Goal: Ask a question: Seek information or help from site administrators or community

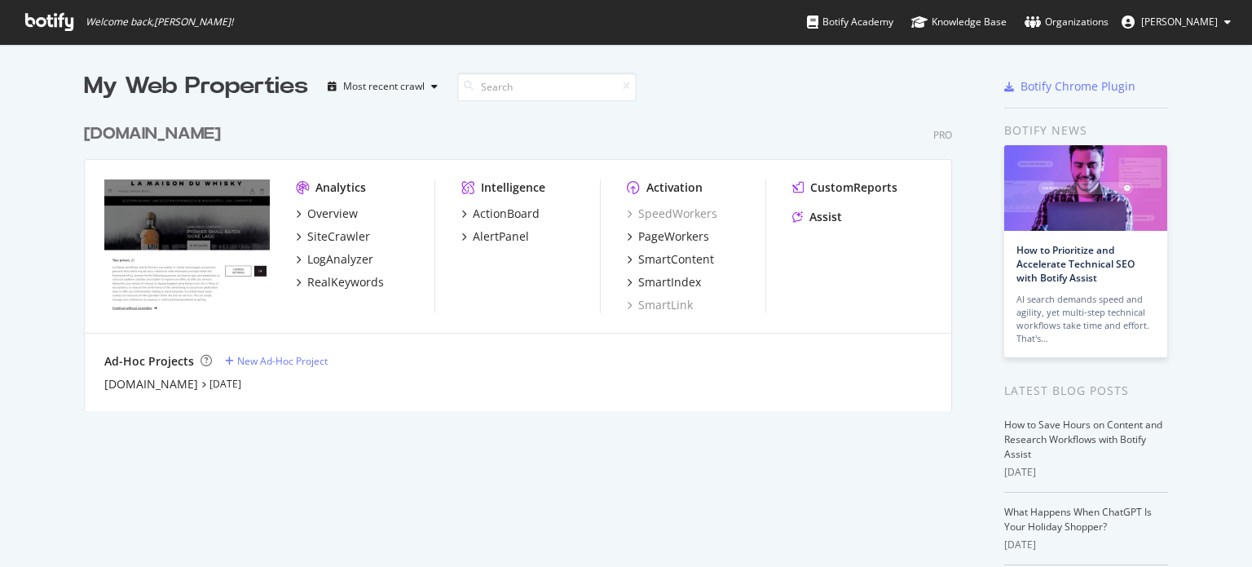
scroll to position [554, 1227]
click at [321, 230] on div "SiteCrawler" at bounding box center [338, 236] width 63 height 16
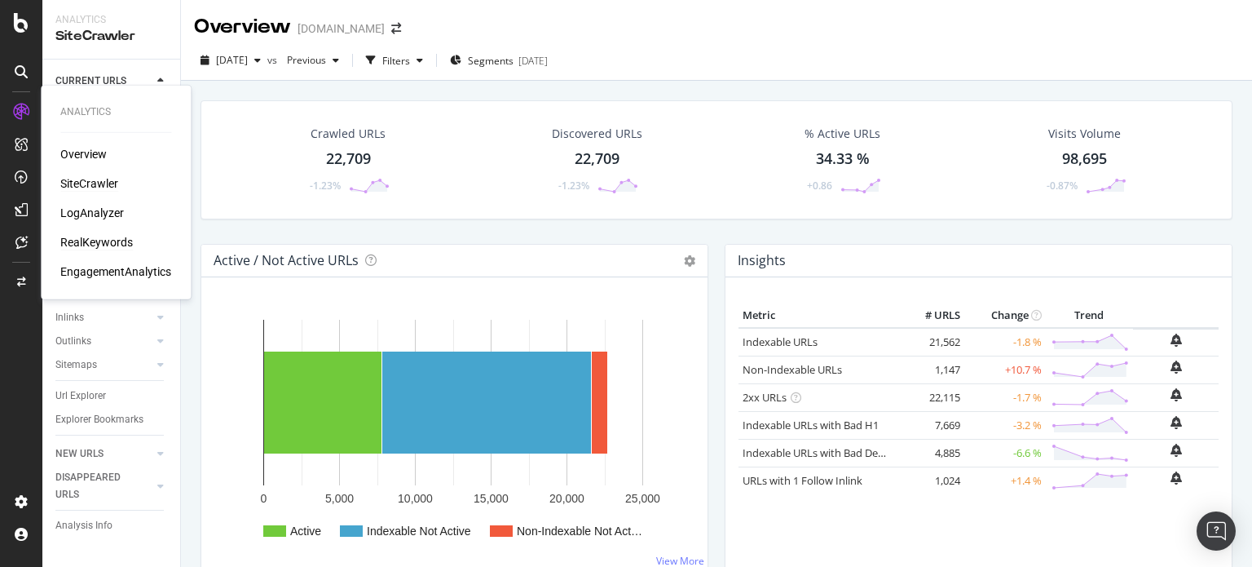
click at [98, 245] on div "RealKeywords" at bounding box center [96, 242] width 73 height 16
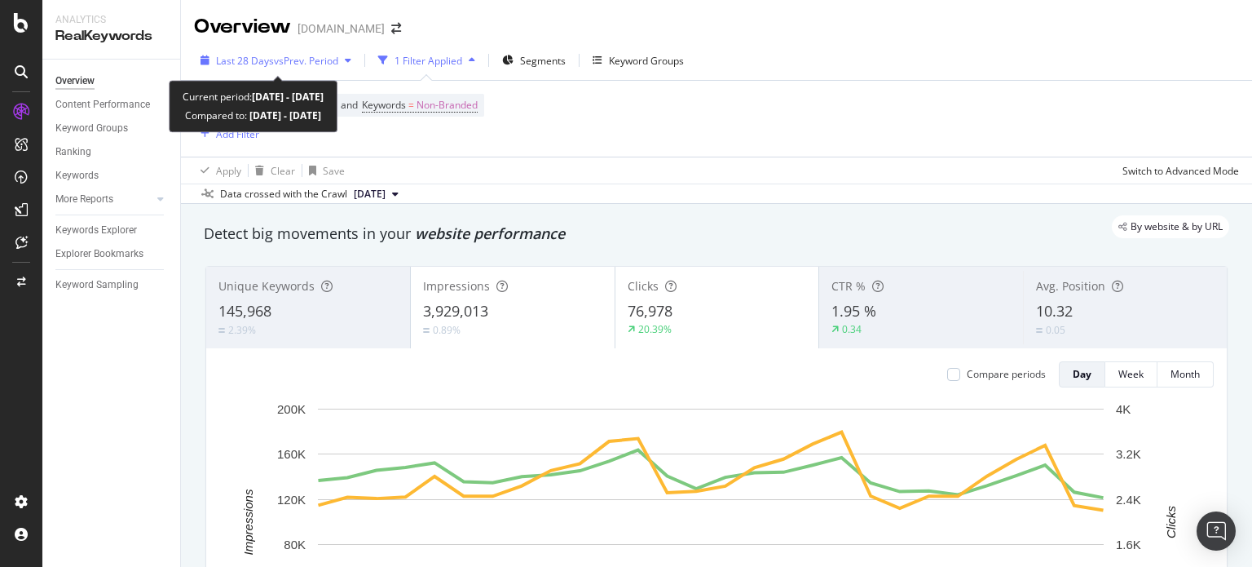
click at [274, 52] on div "Last 28 Days vs Prev. Period" at bounding box center [276, 60] width 164 height 24
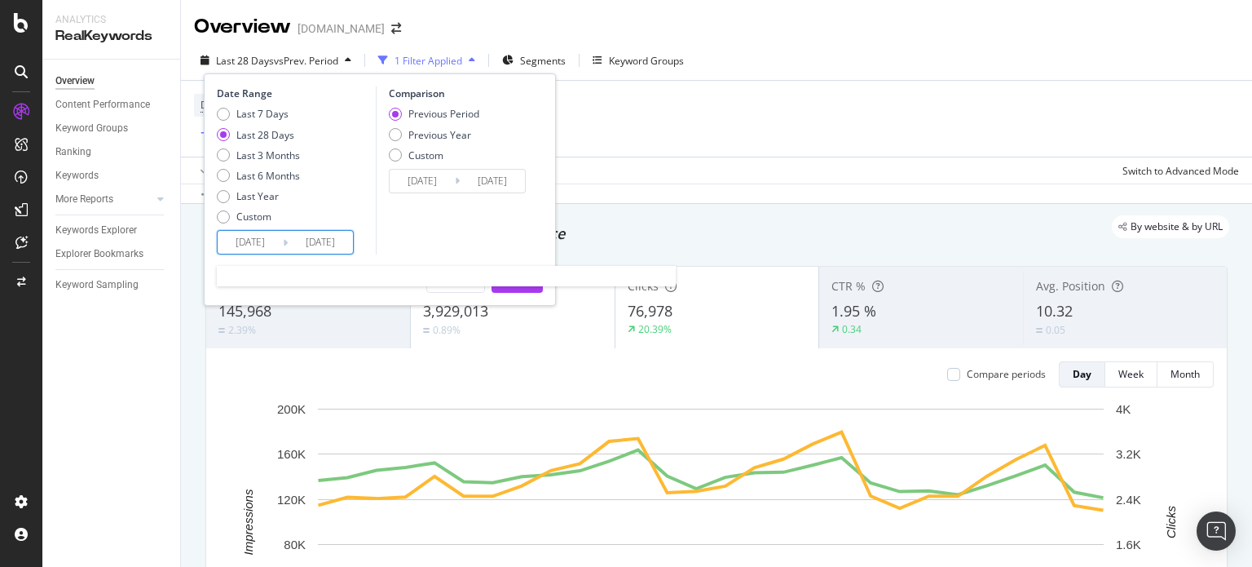
click at [278, 248] on input "[DATE]" at bounding box center [250, 242] width 65 height 23
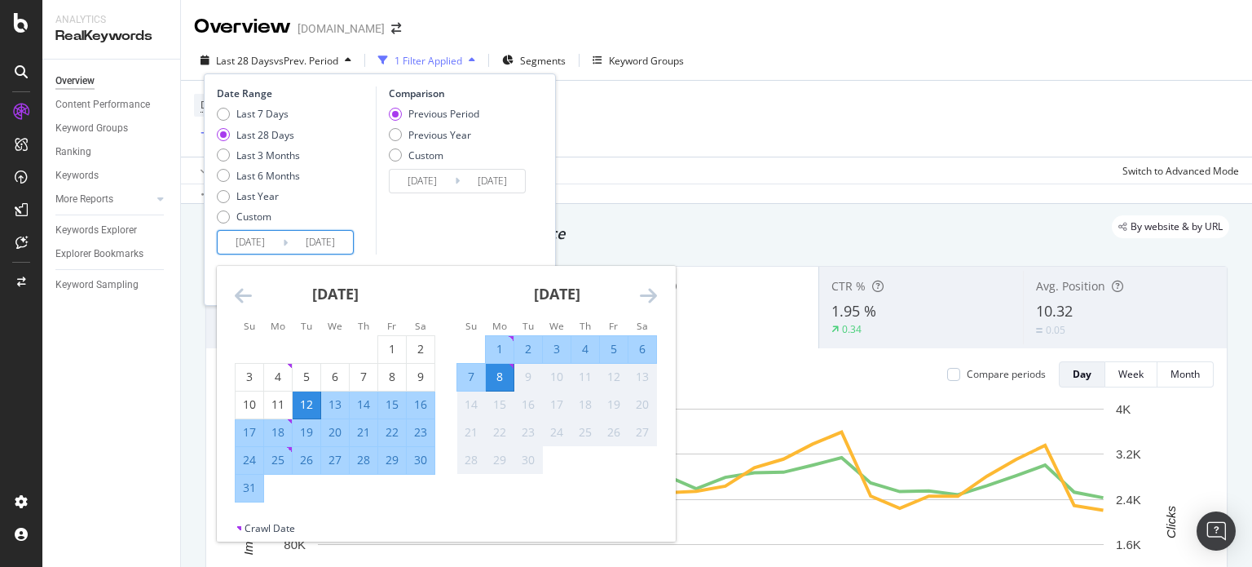
click at [248, 297] on icon "Move backward to switch to the previous month." at bounding box center [243, 295] width 17 height 20
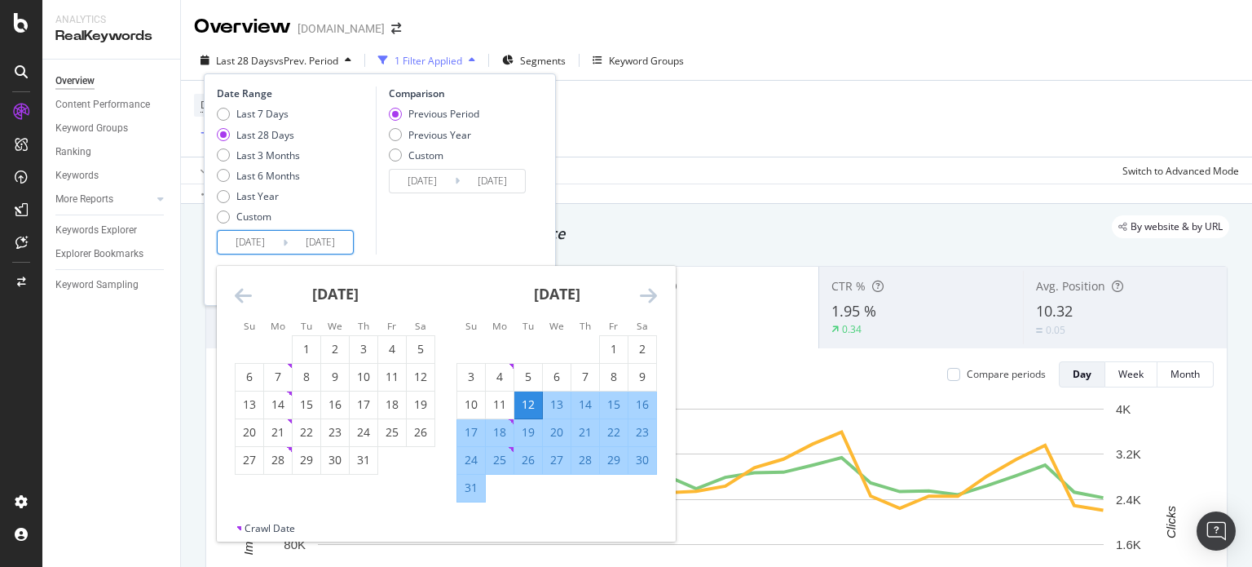
click at [246, 298] on icon "Move backward to switch to the previous month." at bounding box center [243, 295] width 17 height 20
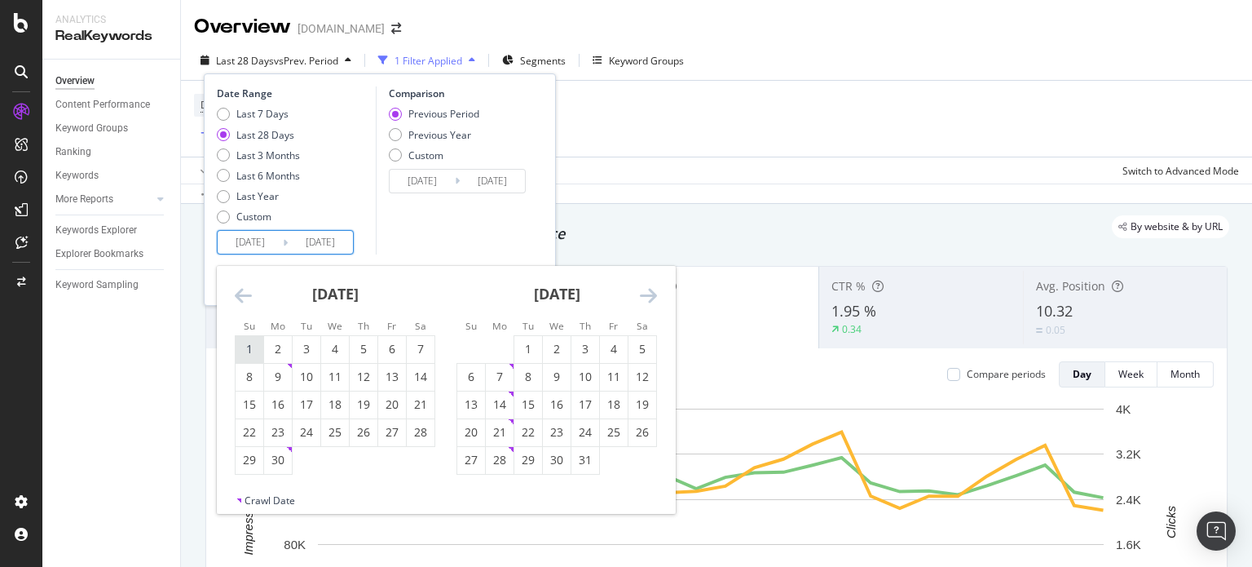
click at [245, 343] on div "1" at bounding box center [250, 349] width 28 height 16
type input "[DATE]"
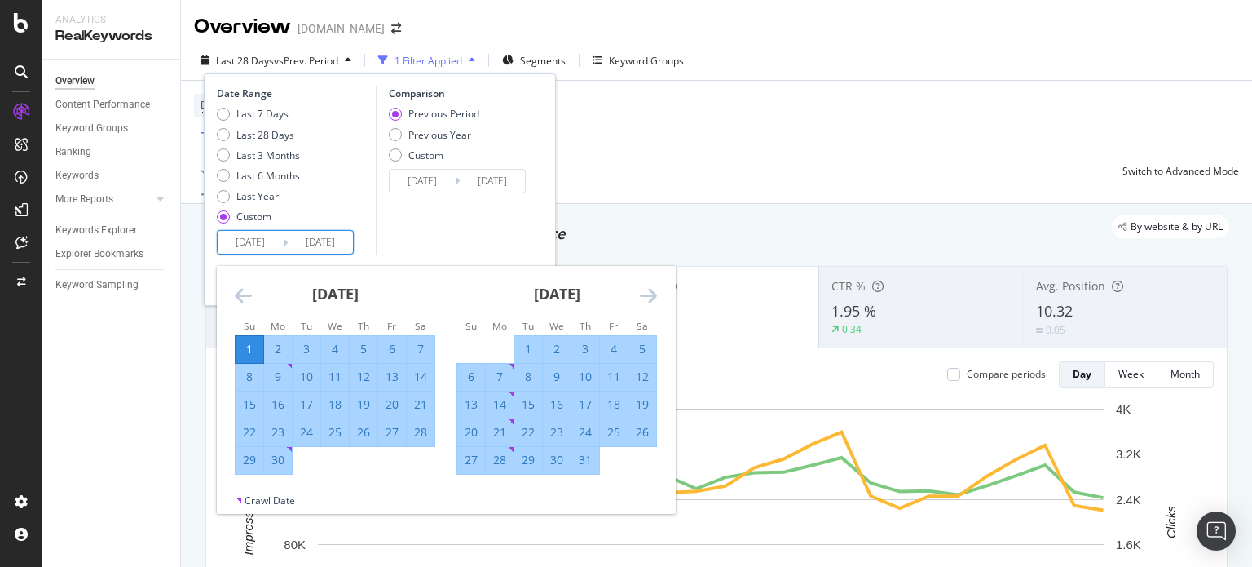
click at [587, 467] on div "31" at bounding box center [585, 460] width 28 height 16
type input "[DATE]"
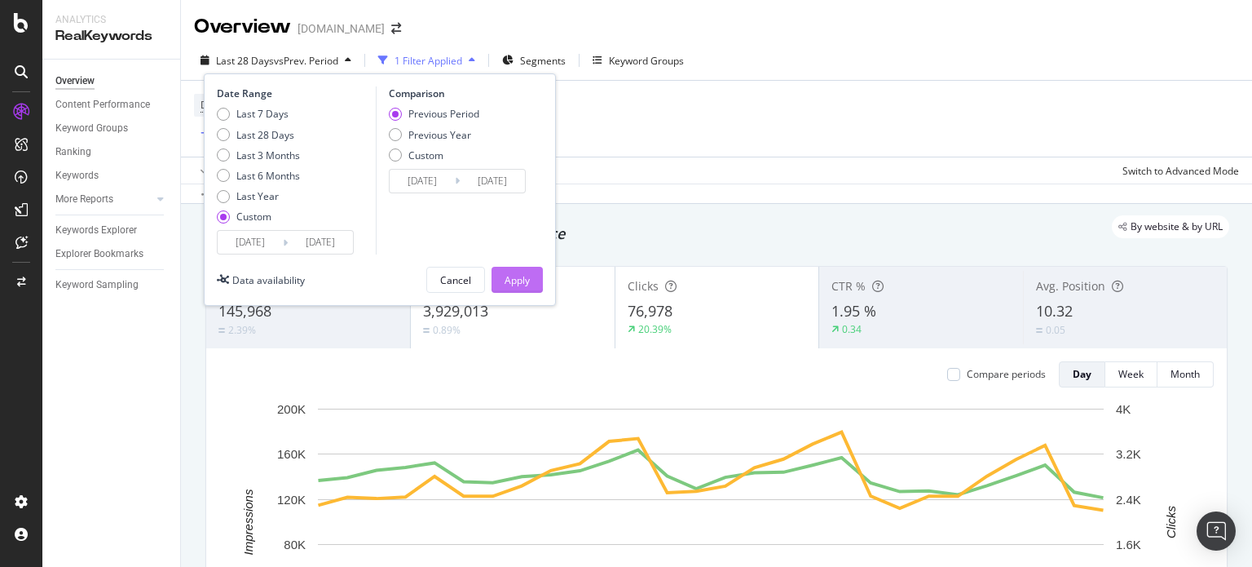
click at [505, 270] on div "Apply" at bounding box center [517, 279] width 25 height 24
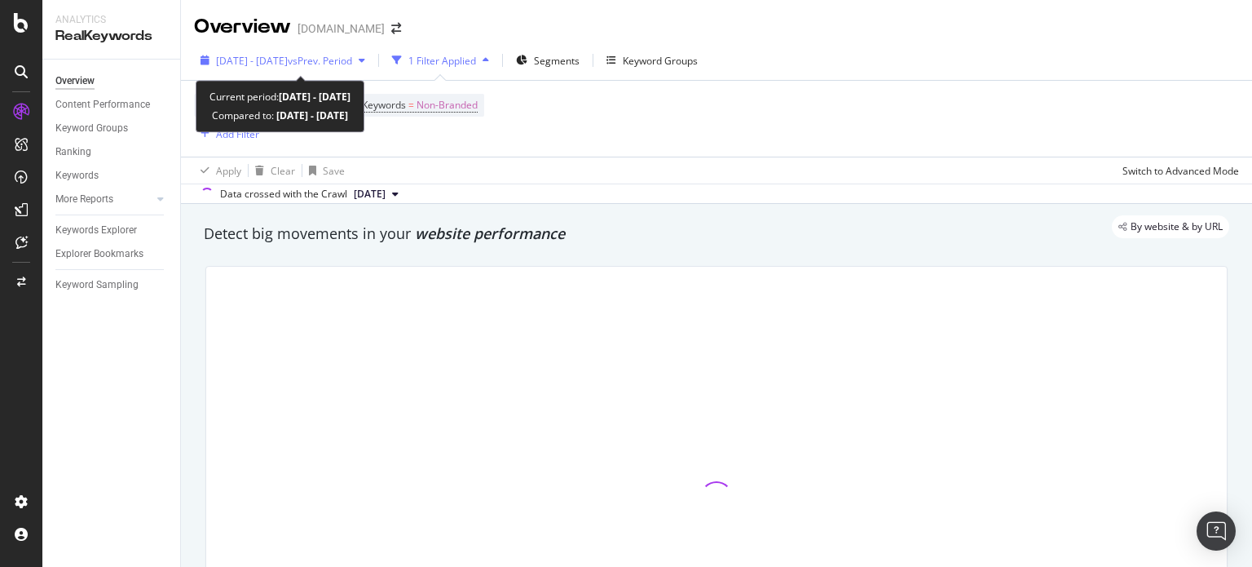
click at [324, 65] on span "vs Prev. Period" at bounding box center [320, 61] width 64 height 14
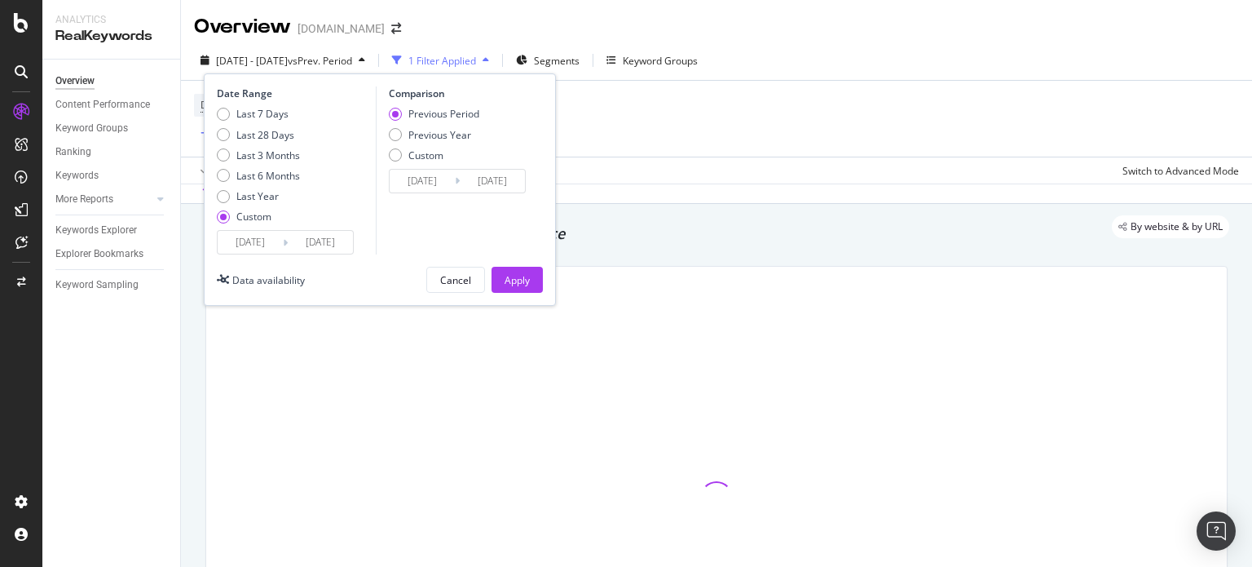
click at [402, 136] on div "Previous Year" at bounding box center [434, 135] width 90 height 14
type input "[DATE]"
click at [514, 274] on div "Apply" at bounding box center [517, 280] width 25 height 14
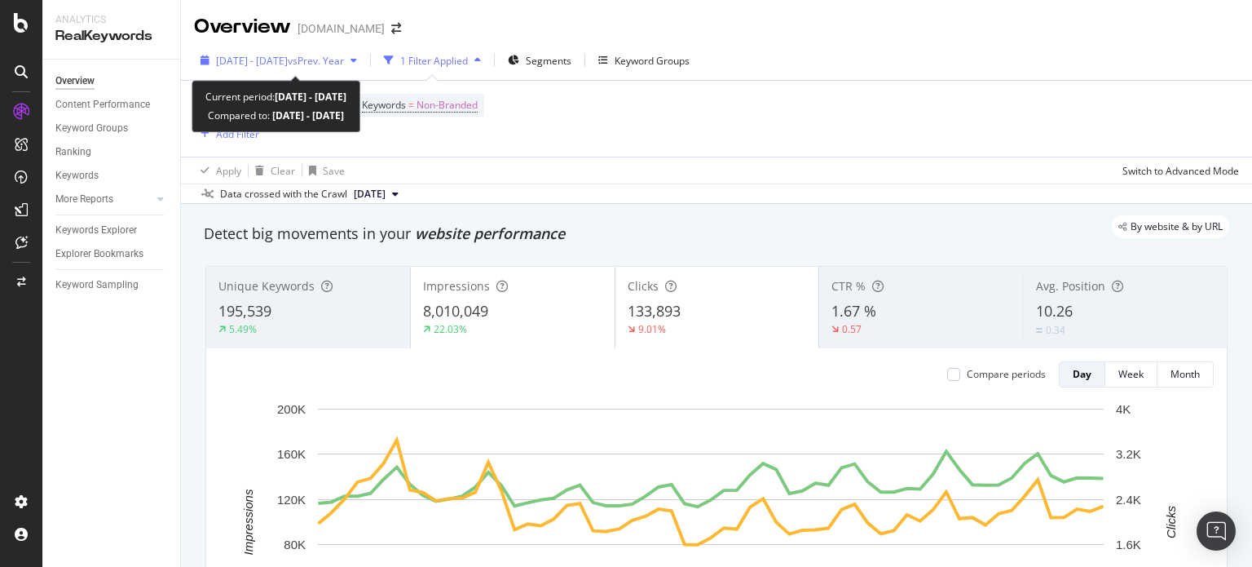
click at [288, 58] on span "[DATE] - [DATE]" at bounding box center [252, 61] width 72 height 14
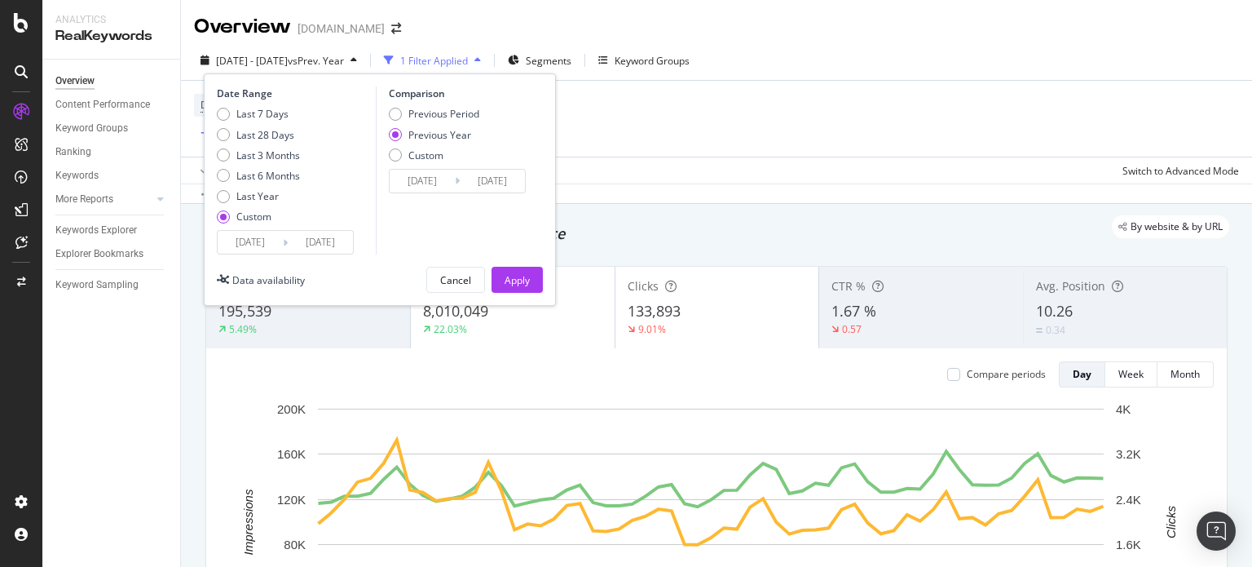
click at [286, 238] on icon at bounding box center [285, 242] width 5 height 15
click at [232, 247] on input "[DATE]" at bounding box center [250, 242] width 65 height 23
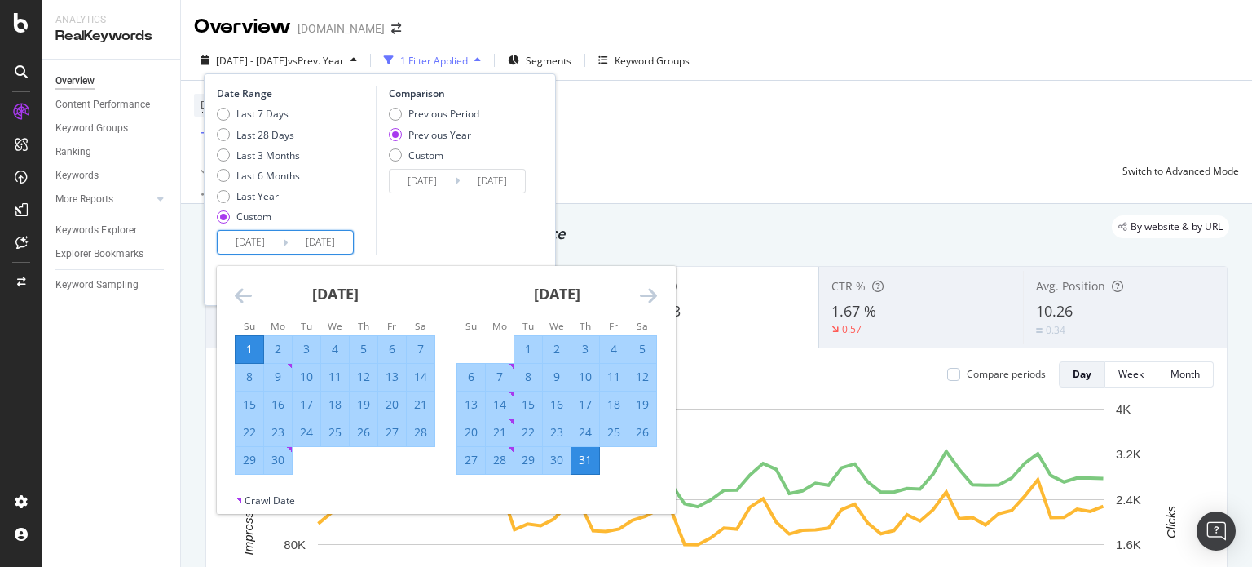
click at [523, 351] on div "1" at bounding box center [528, 349] width 28 height 16
type input "[DATE]"
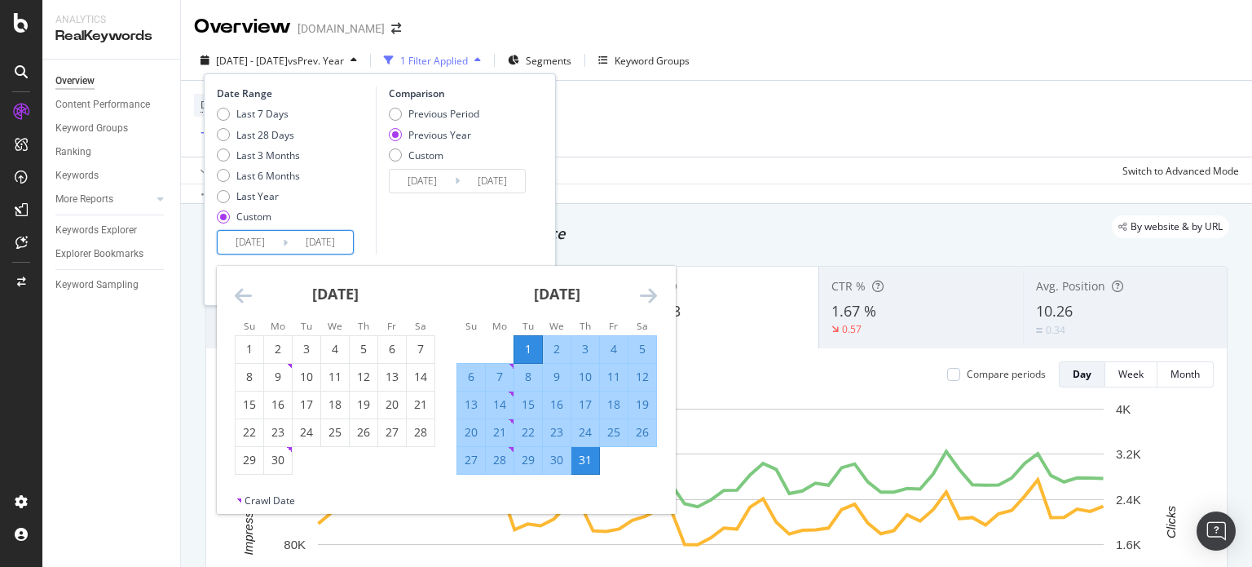
click at [633, 482] on div "[DATE] 1 2 3 4 5 6 7 8 9 10 11 12 13 14 15 16 17 18 19 20 21 22 23 24 25 26 27 …" at bounding box center [667, 384] width 887 height 236
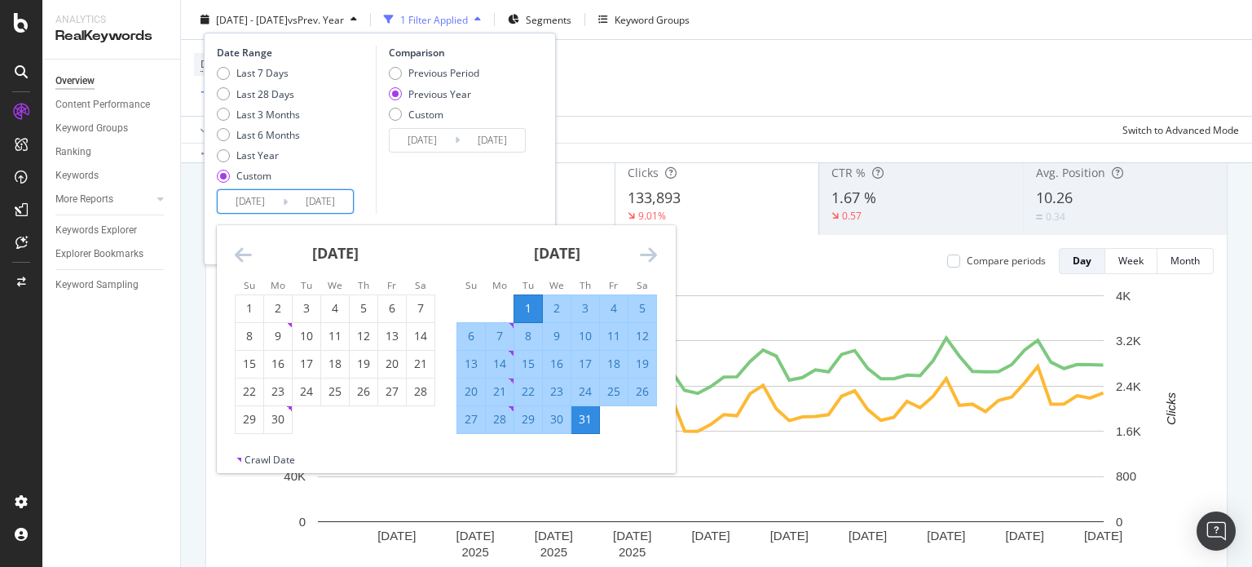
scroll to position [163, 0]
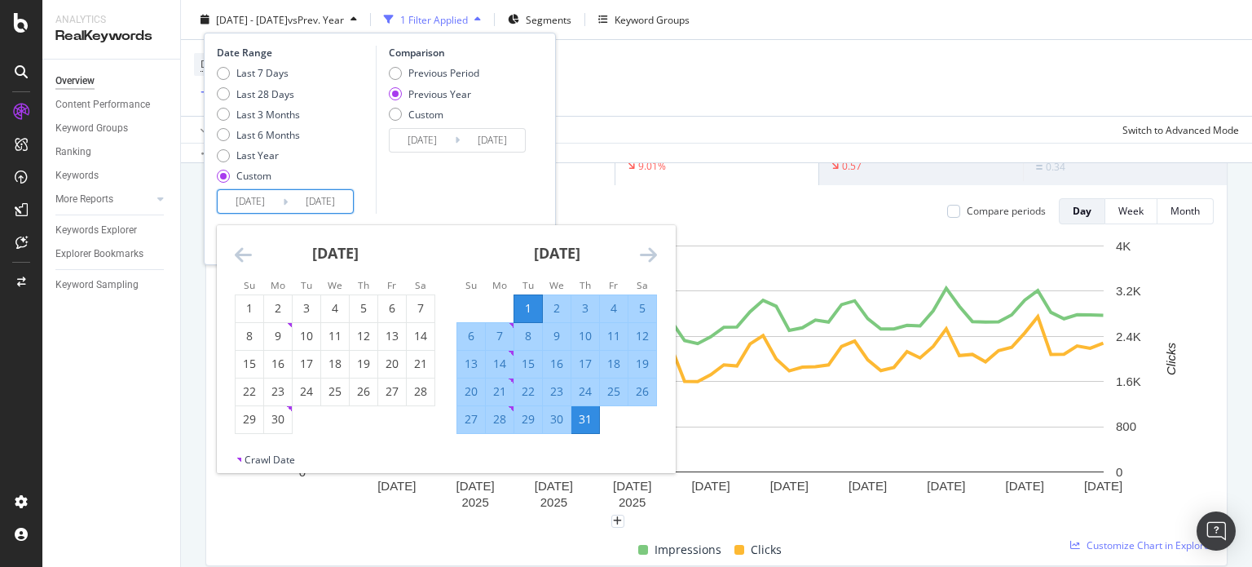
click at [515, 206] on div "Comparison Previous Period Previous Year Custom [DATE] Navigate forward to inte…" at bounding box center [453, 130] width 155 height 168
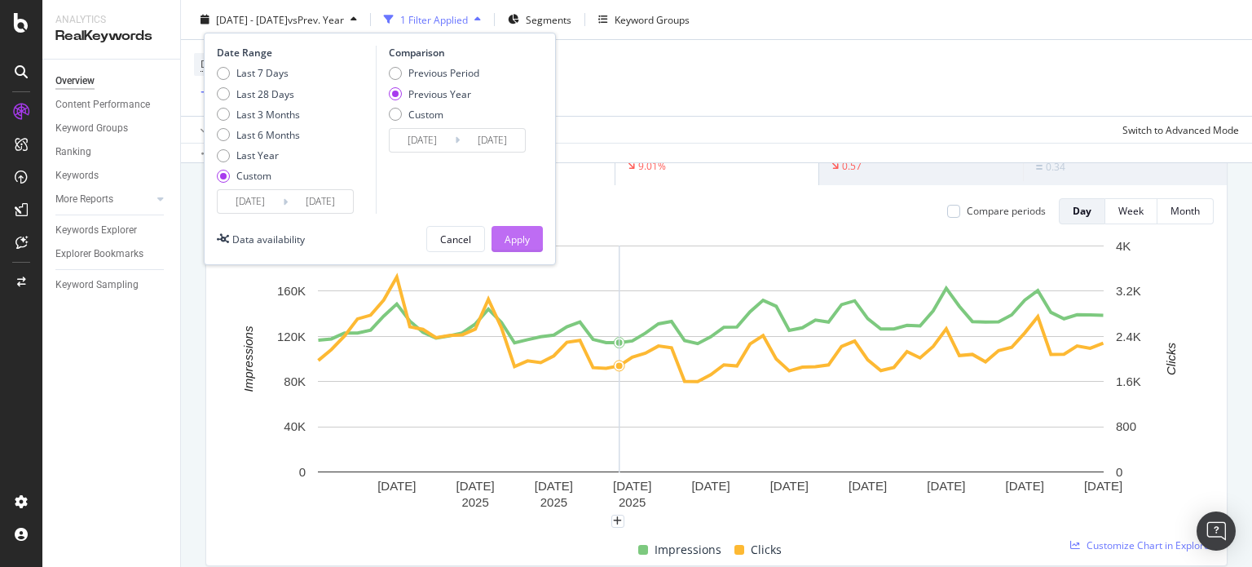
click at [513, 240] on div "Apply" at bounding box center [517, 239] width 25 height 14
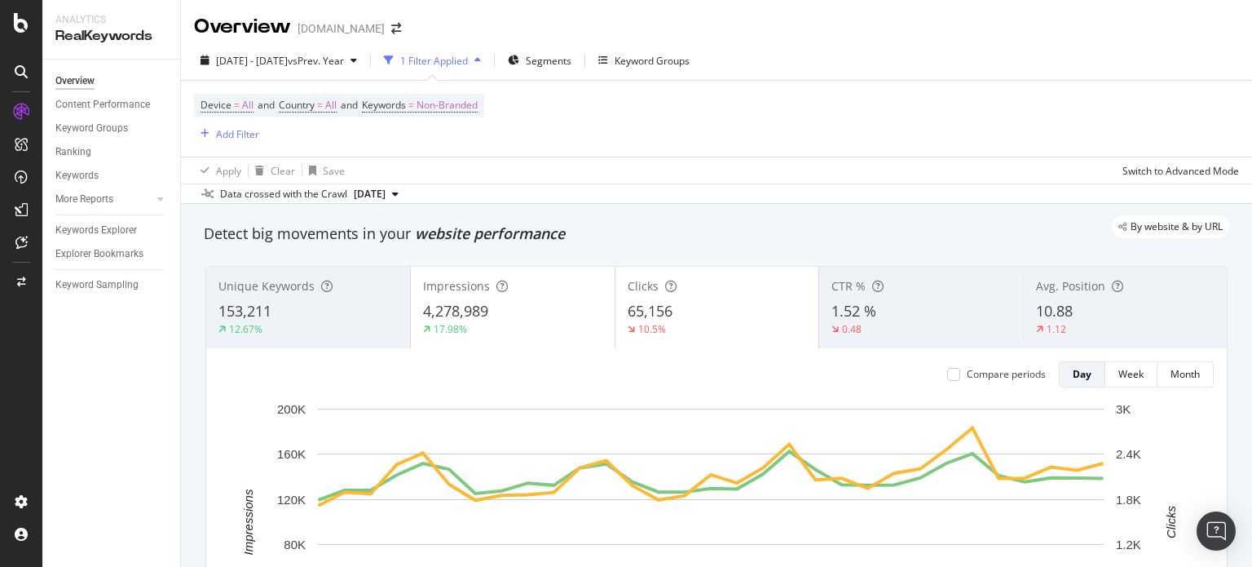
click at [258, 320] on span "153,211" at bounding box center [244, 311] width 53 height 20
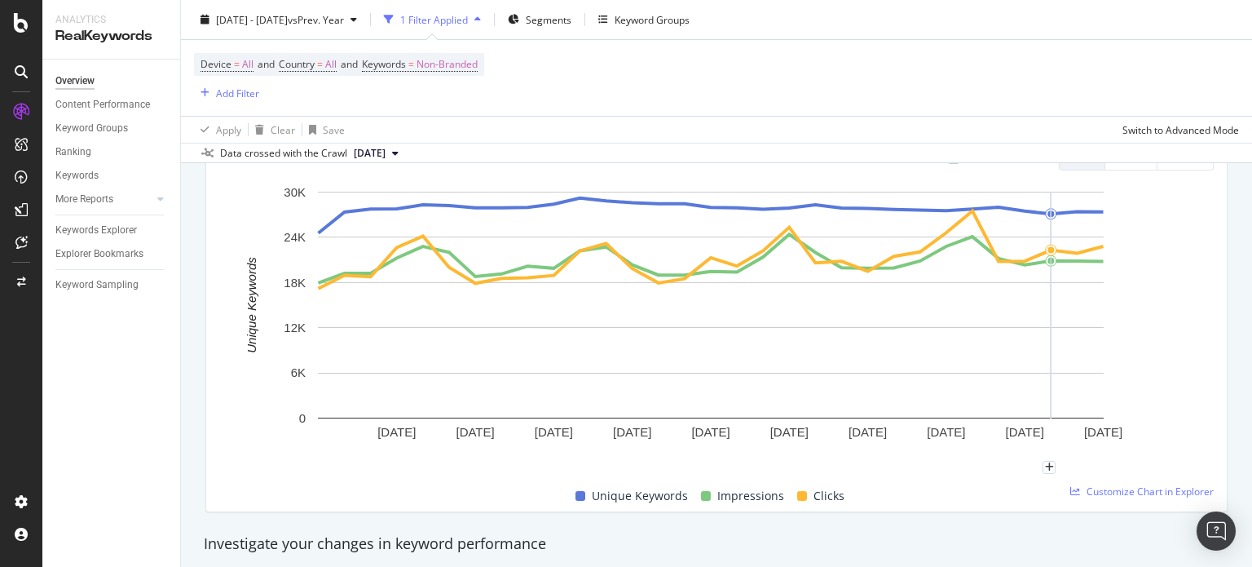
scroll to position [245, 0]
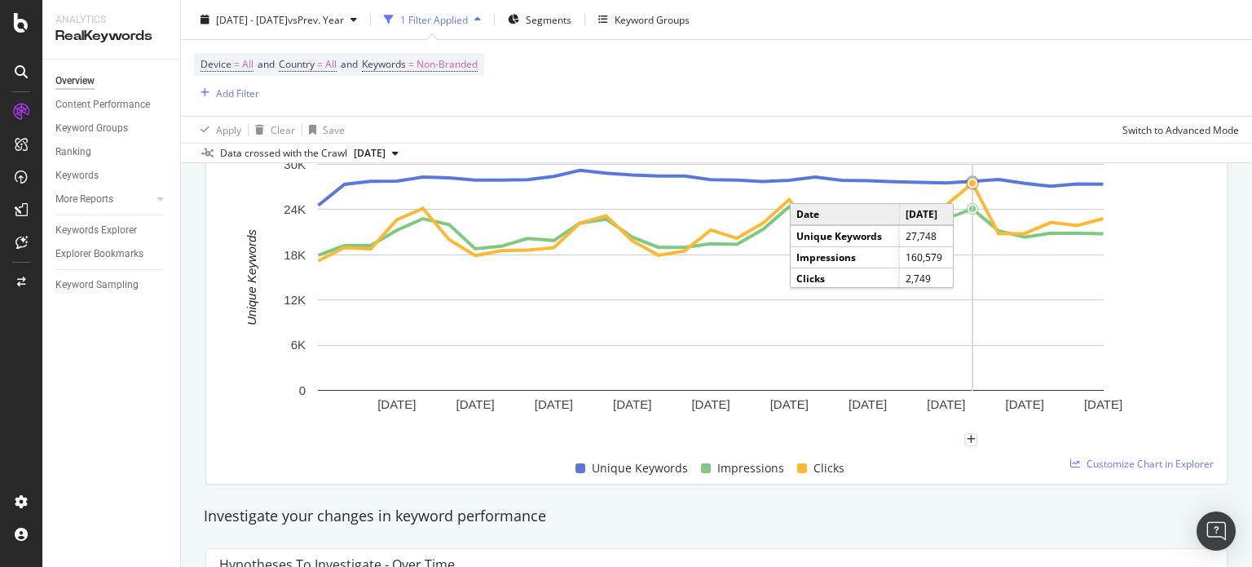
click at [970, 183] on circle "A chart." at bounding box center [972, 183] width 7 height 7
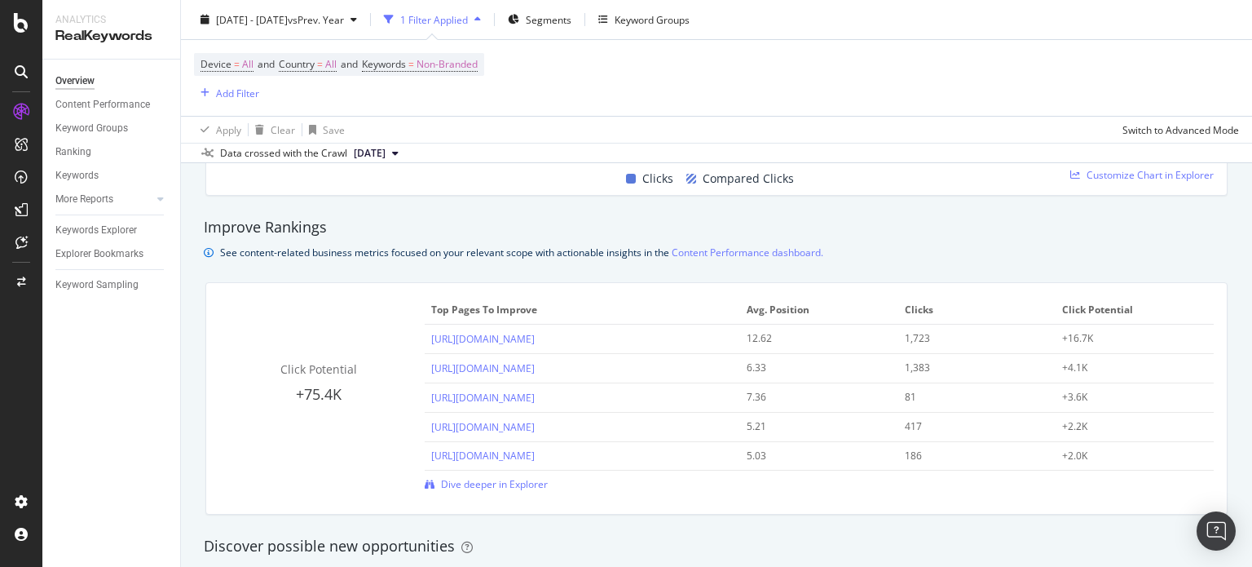
scroll to position [1467, 0]
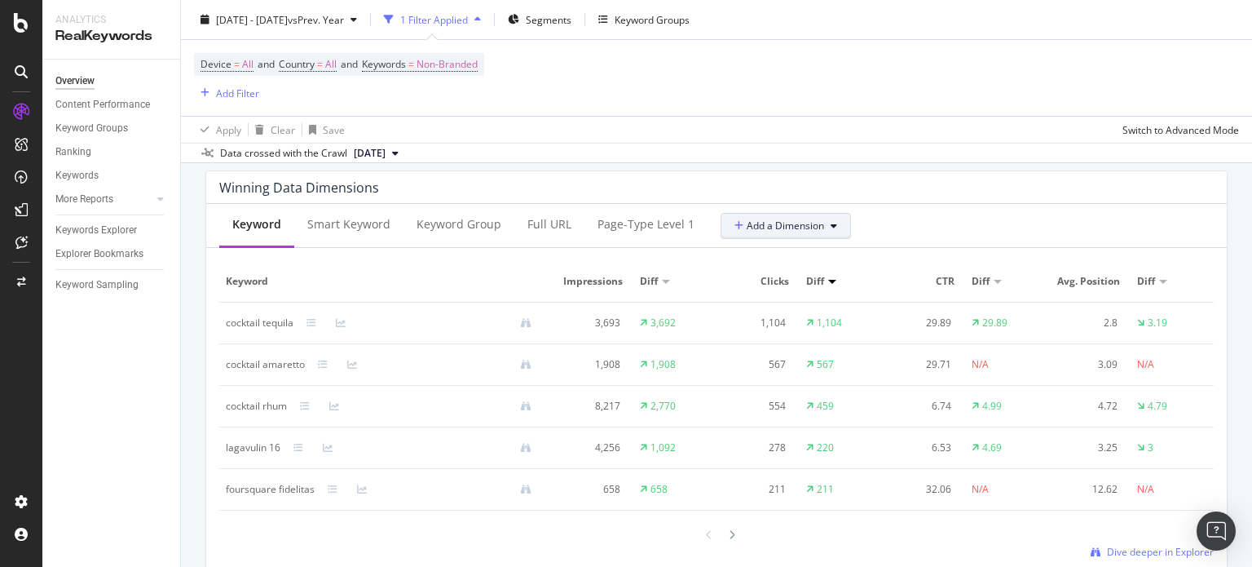
click at [801, 233] on button "Add a Dimension" at bounding box center [786, 226] width 130 height 26
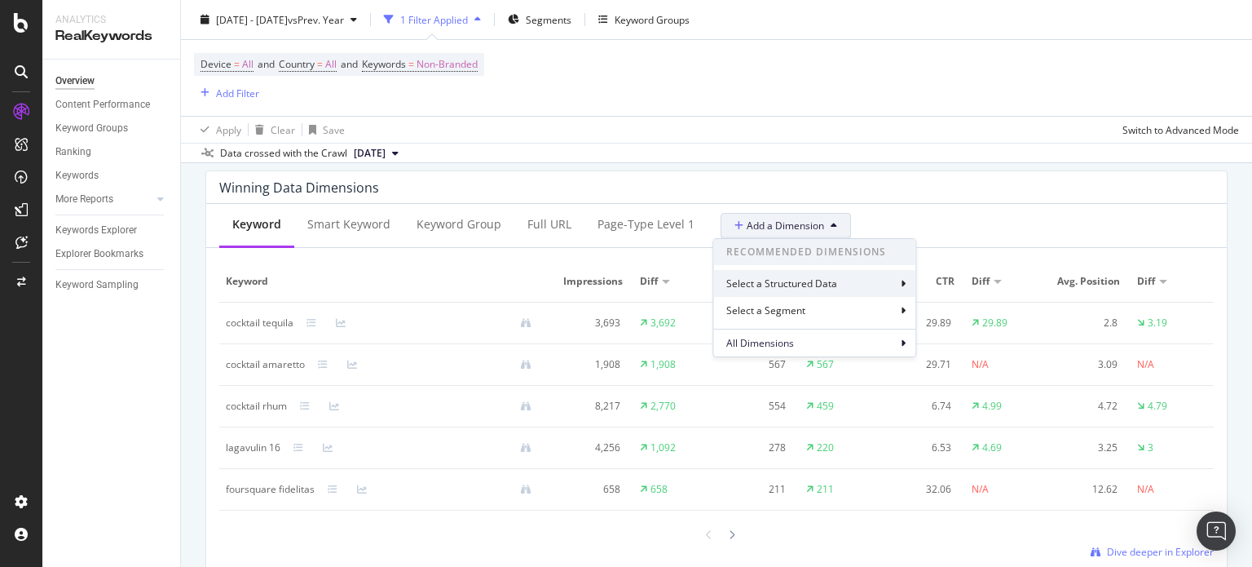
click at [818, 276] on div "Select a Structured Data" at bounding box center [783, 283] width 114 height 14
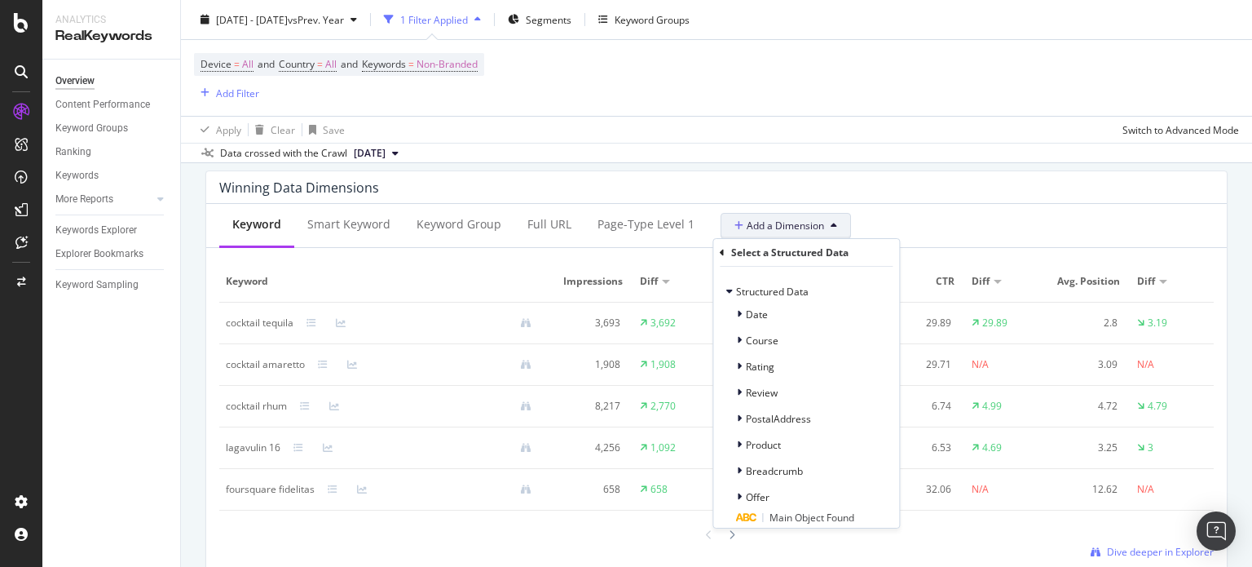
click at [723, 257] on icon at bounding box center [722, 253] width 5 height 10
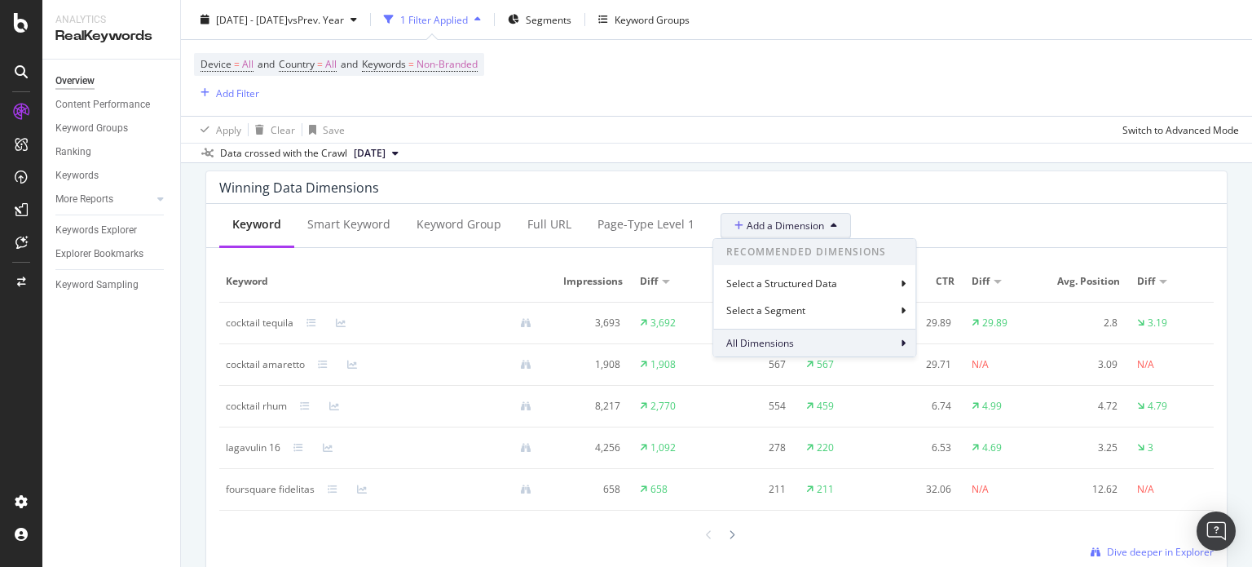
click at [803, 338] on div "All Dimensions" at bounding box center [814, 343] width 202 height 28
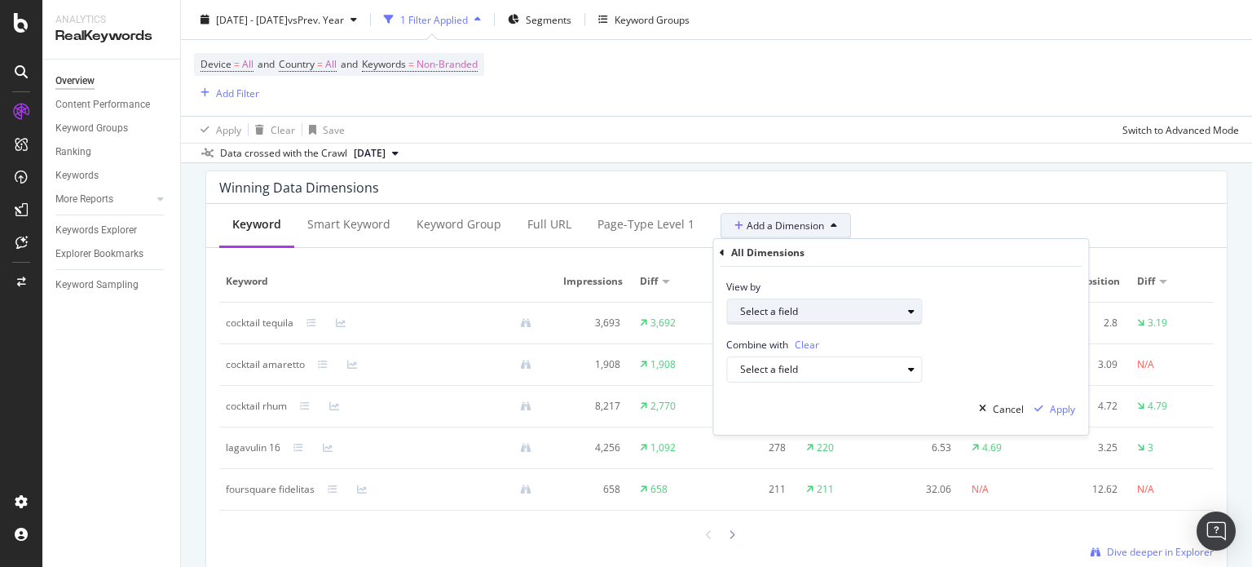
click at [799, 307] on div "Select a field" at bounding box center [820, 312] width 161 height 10
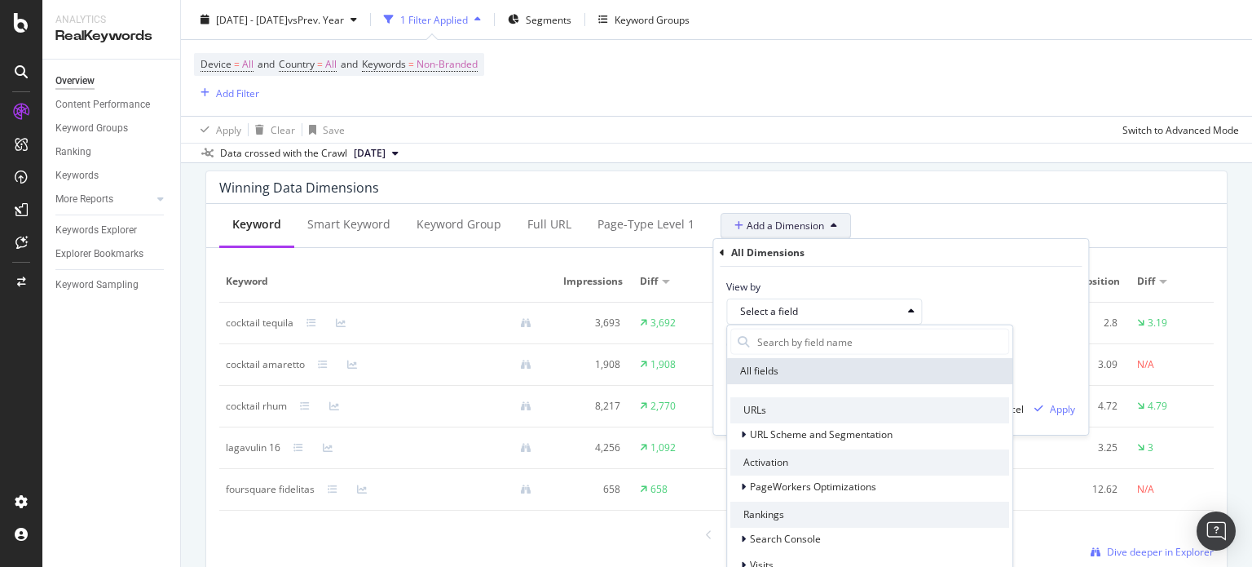
click at [894, 211] on div "Keyword Smart Keyword Keyword Group Full URL page-type Level 1 Add a Dimension …" at bounding box center [716, 226] width 1021 height 44
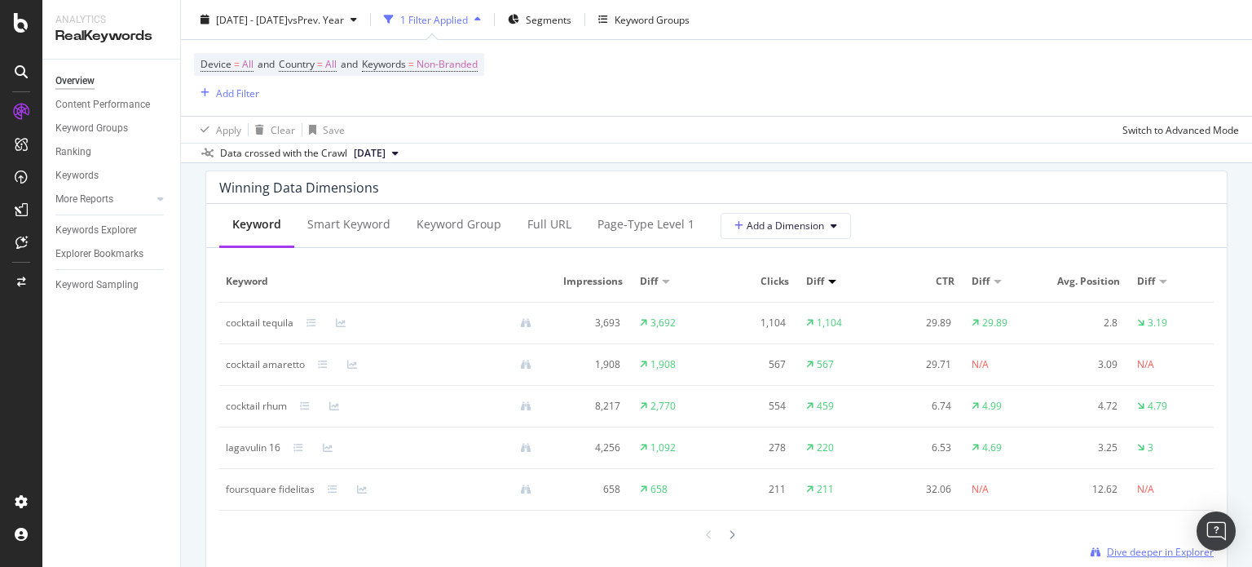
click at [1117, 550] on span "Dive deeper in Explorer" at bounding box center [1160, 552] width 107 height 14
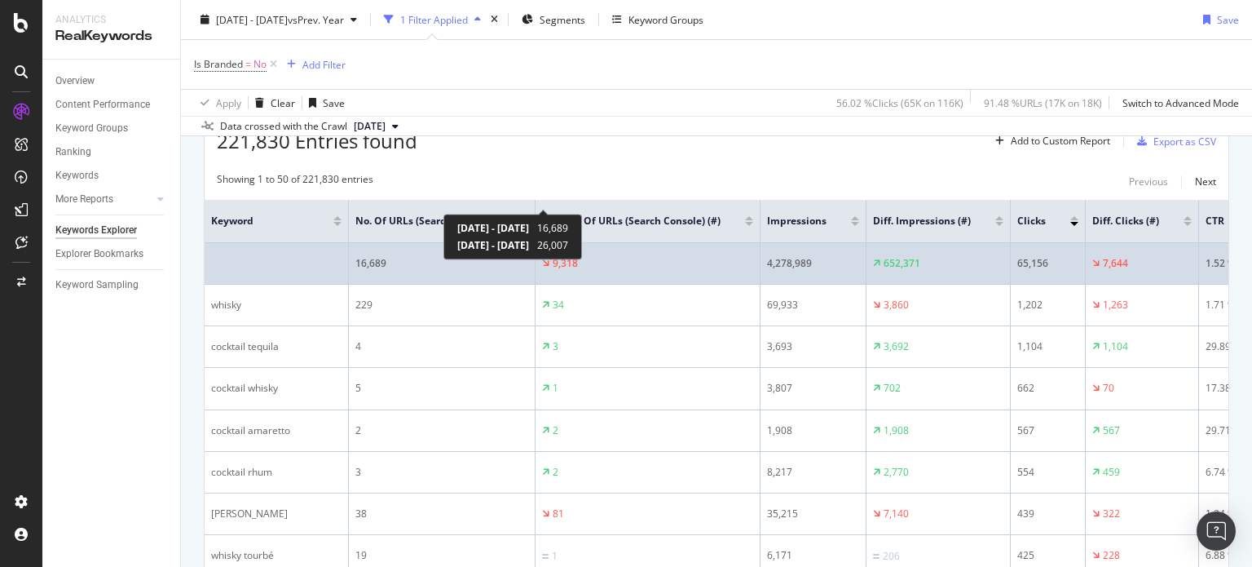
scroll to position [571, 0]
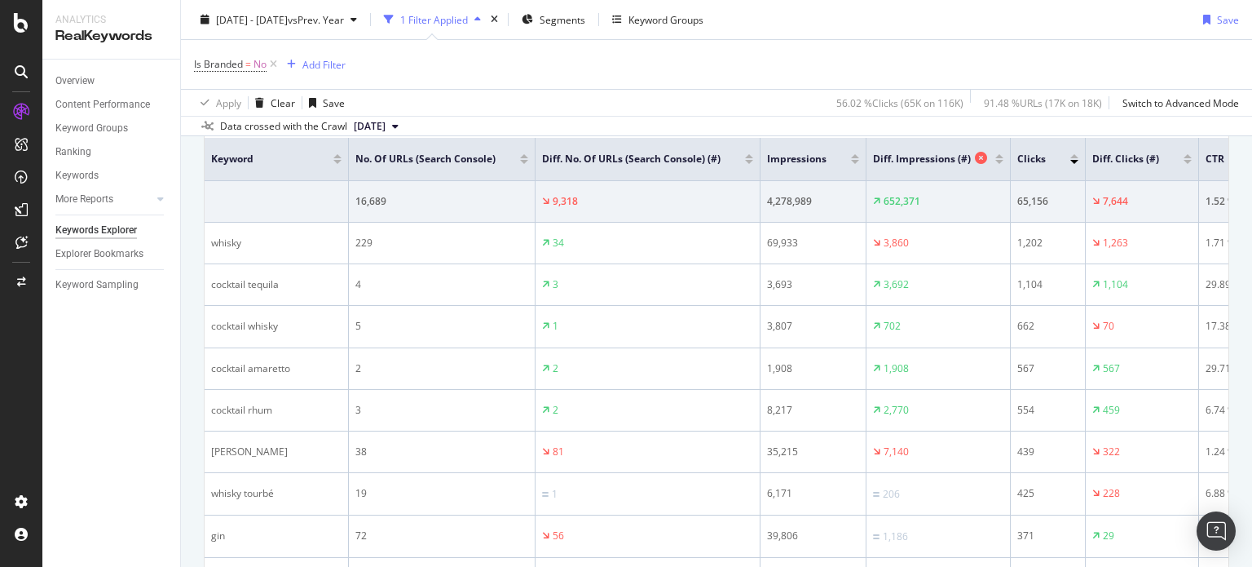
click at [899, 156] on span "Diff. Impressions (#)" at bounding box center [922, 159] width 98 height 15
click at [995, 160] on div at bounding box center [999, 162] width 8 height 4
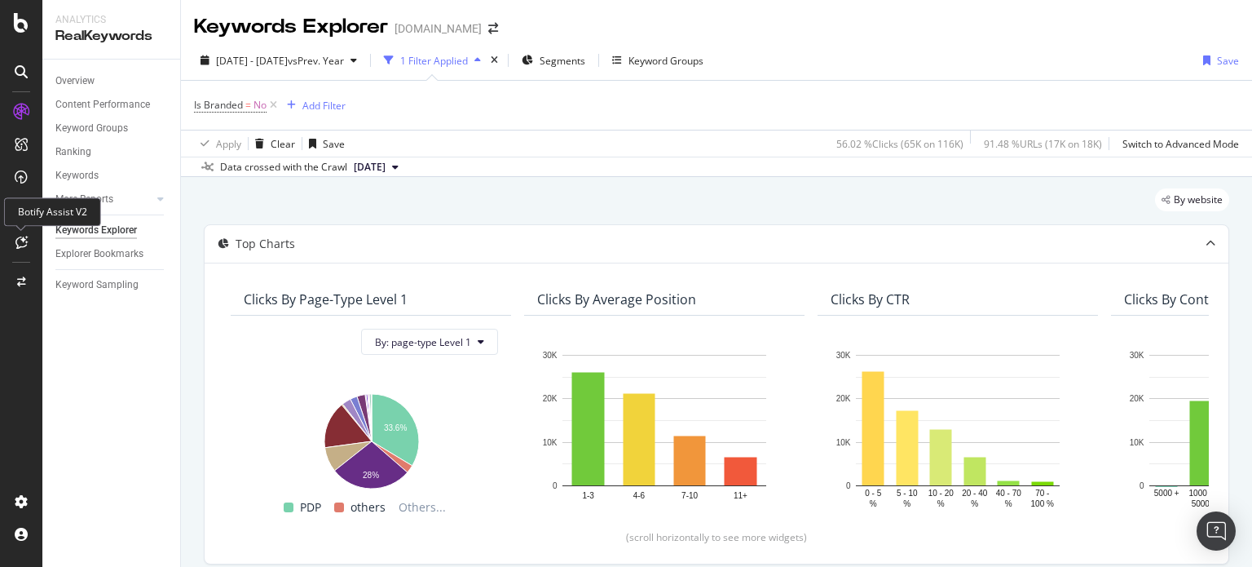
drag, startPoint x: 11, startPoint y: 246, endPoint x: 50, endPoint y: 258, distance: 40.8
click at [11, 246] on div at bounding box center [21, 242] width 26 height 26
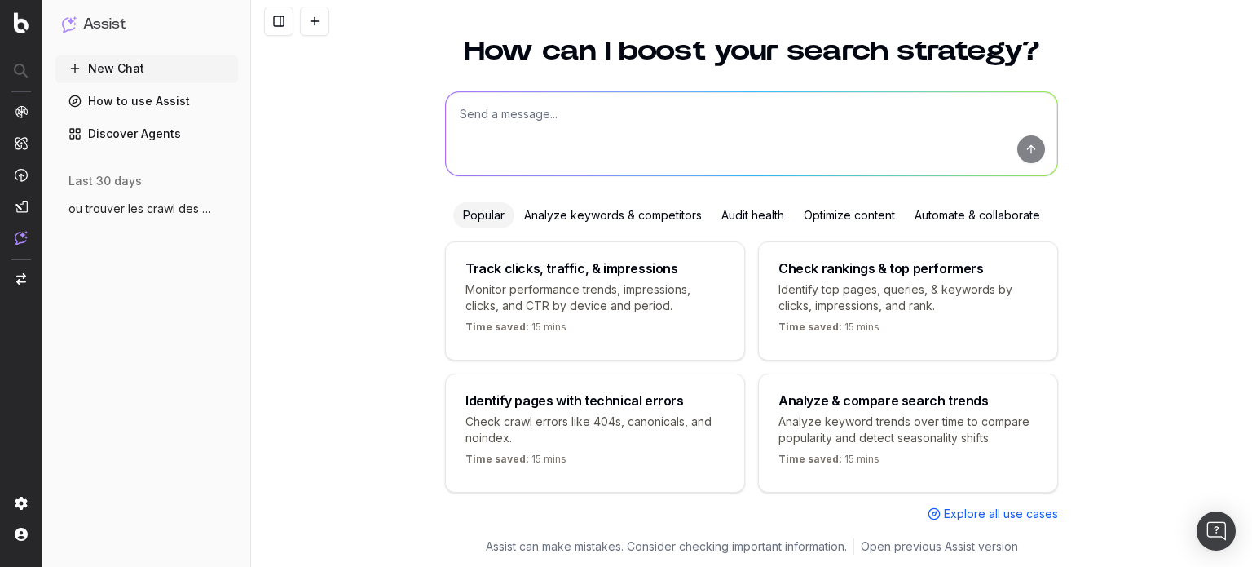
scroll to position [65, 0]
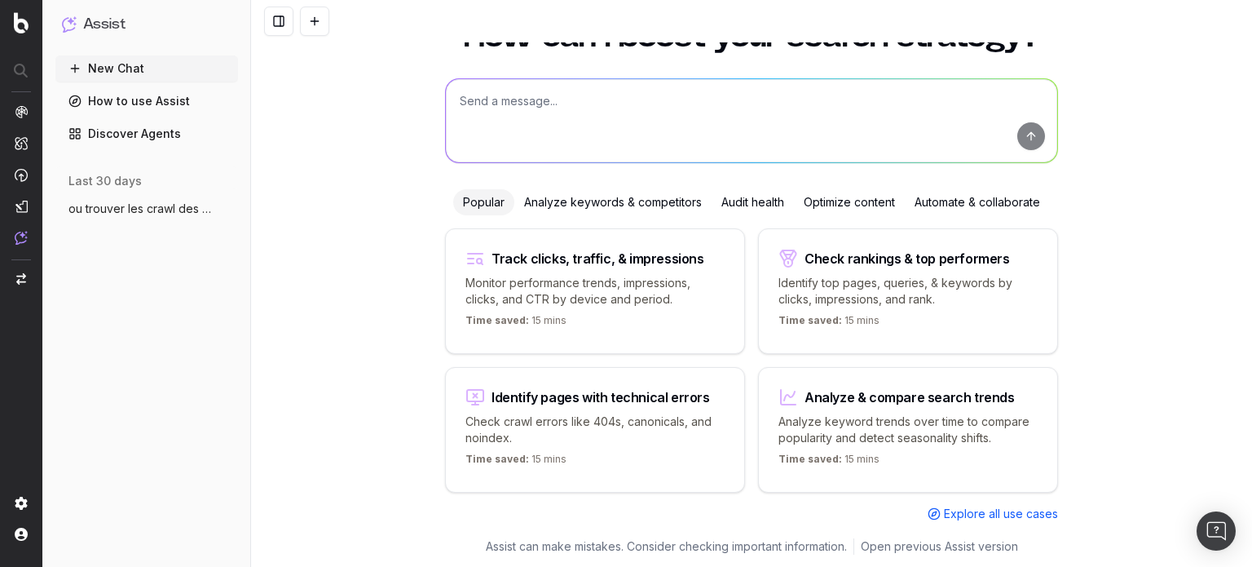
click at [593, 108] on textarea at bounding box center [751, 120] width 611 height 83
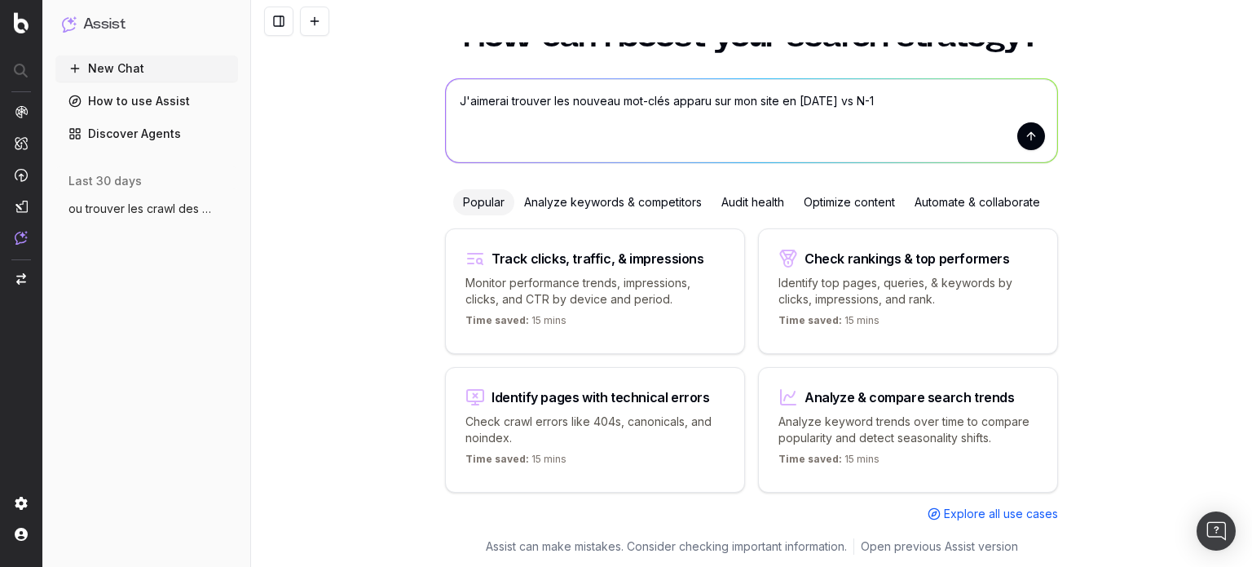
type textarea "J'aimerai trouver les nouveau mot-clés apparu sur mon site en [DATE] vs N-1"
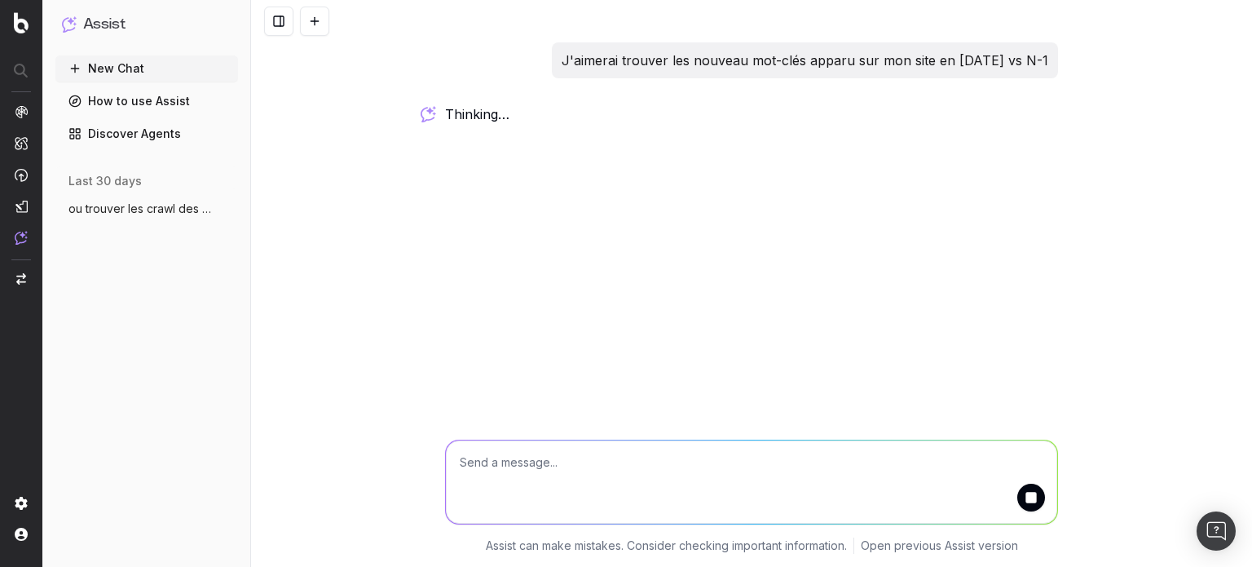
scroll to position [0, 0]
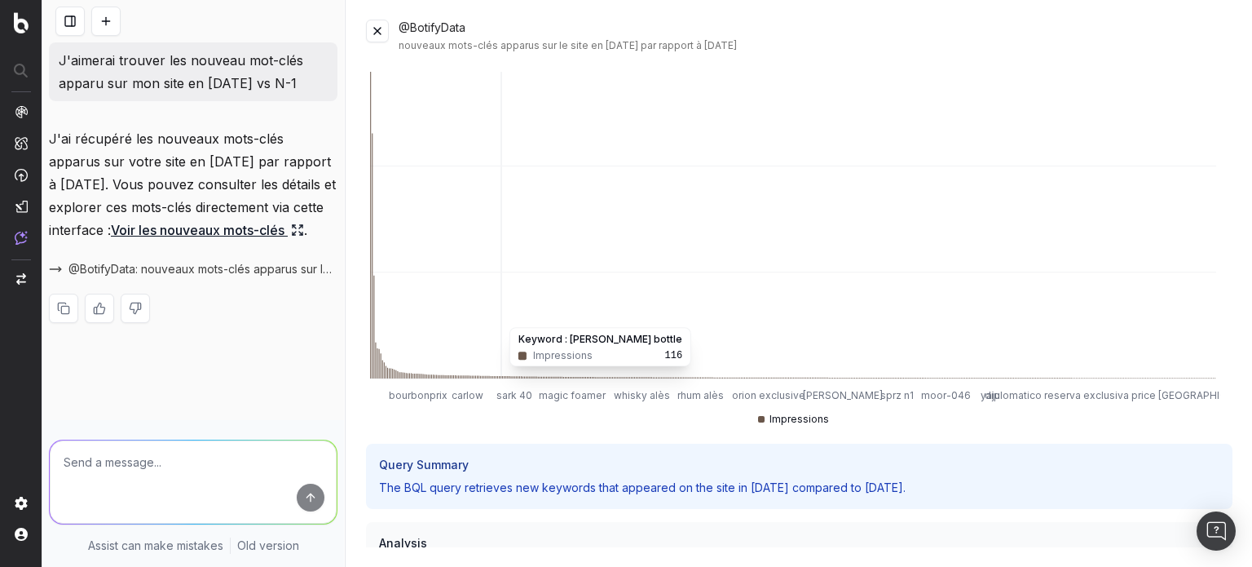
scroll to position [163, 0]
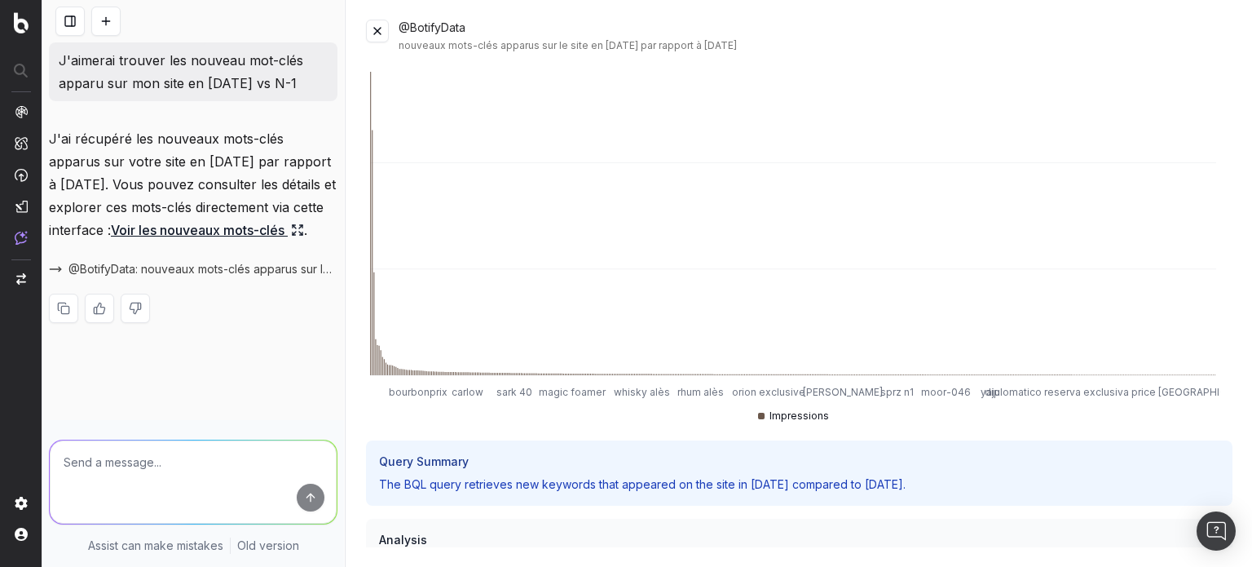
click at [164, 241] on link "Voir les nouveaux mots-clés" at bounding box center [207, 229] width 193 height 23
click at [299, 228] on icon at bounding box center [300, 226] width 3 height 3
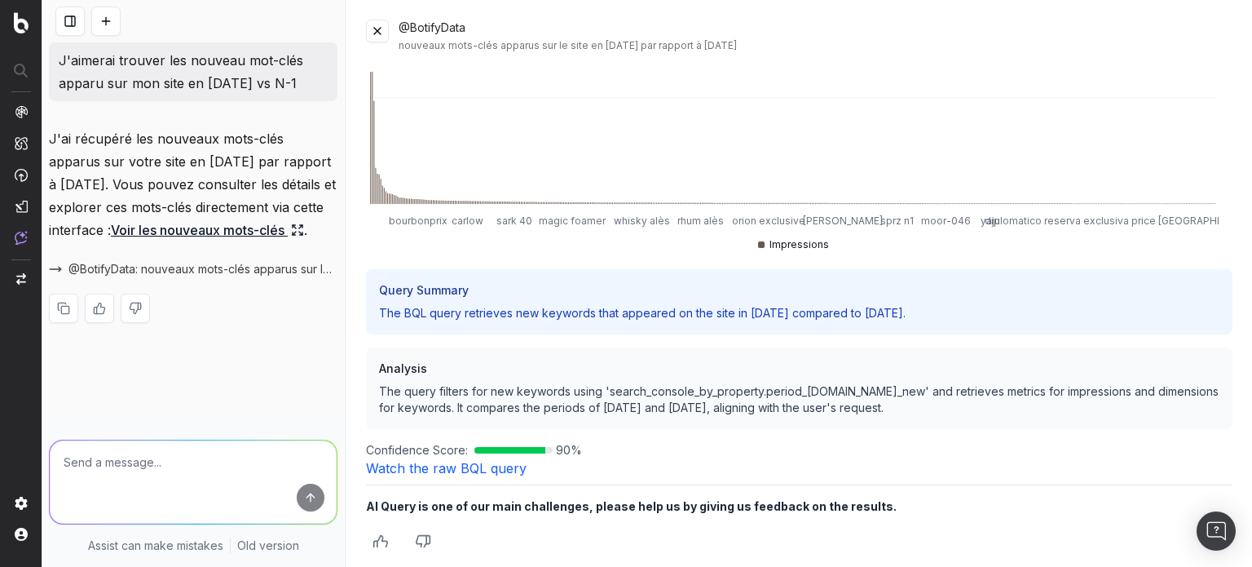
scroll to position [336, 0]
click at [158, 461] on textarea at bounding box center [193, 481] width 287 height 83
type textarea "p"
type textarea "fais moi un recap écrit"
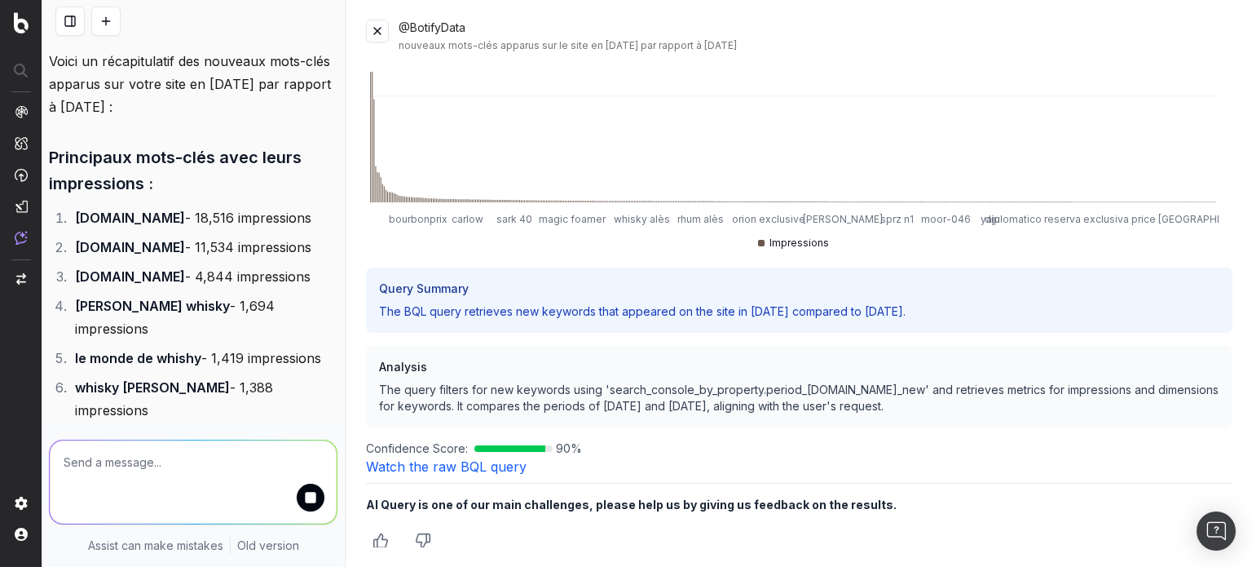
scroll to position [362, 0]
drag, startPoint x: 81, startPoint y: 239, endPoint x: 190, endPoint y: 238, distance: 109.2
click at [185, 225] on strong "[DOMAIN_NAME]" at bounding box center [130, 217] width 110 height 16
copy strong "[DOMAIN_NAME]"
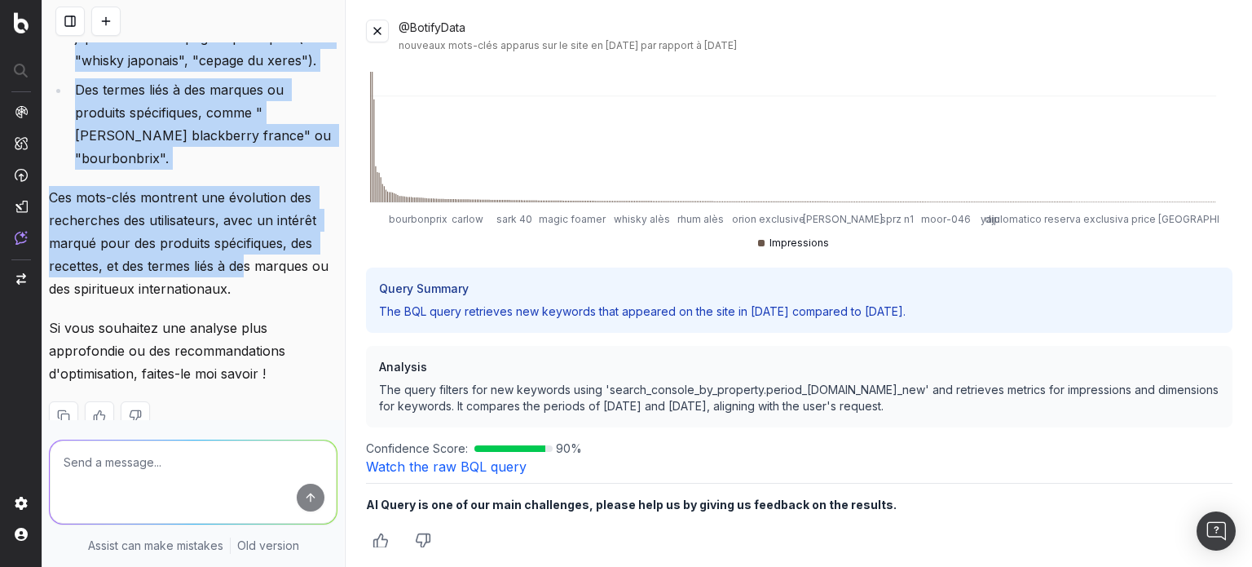
scroll to position [1236, 0]
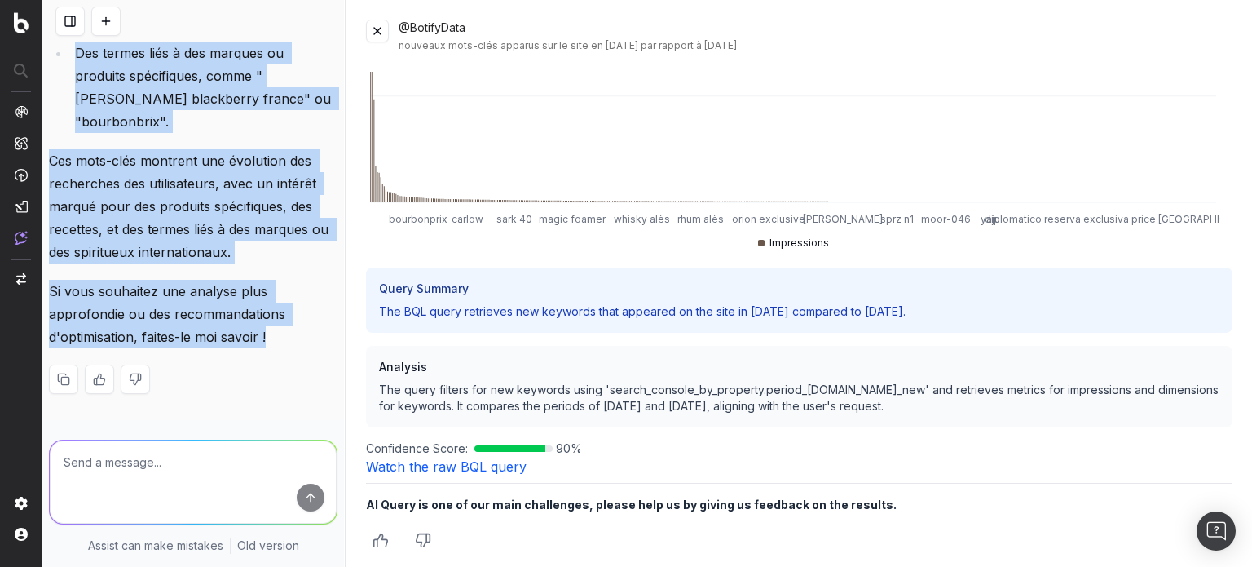
drag, startPoint x: 49, startPoint y: 117, endPoint x: 277, endPoint y: 337, distance: 317.1
copy div "Loremipsum dolo-sita cons adipi elitseddoei : temporincididun.ut - 32,160 labor…"
click at [255, 324] on p "Si vous souhaitez une analyse plus approfondie ou des recommandations d'optimis…" at bounding box center [193, 314] width 289 height 68
